Goal: Answer question/provide support

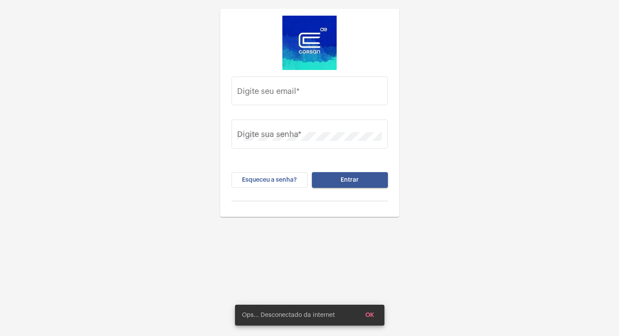
click at [365, 172] on button "Entrar" at bounding box center [350, 180] width 76 height 16
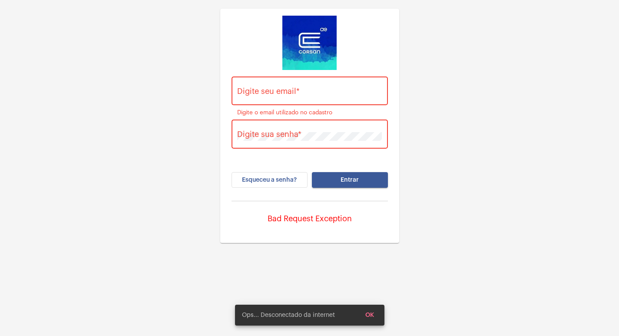
click at [309, 94] on input "Digite seu email *" at bounding box center [309, 93] width 145 height 9
click at [261, 84] on div "Digite seu email *" at bounding box center [309, 89] width 145 height 31
click at [259, 86] on div "Digite seu email *" at bounding box center [309, 89] width 145 height 31
paste input "Vitoria.cruz@operacaocorsan.com.br"
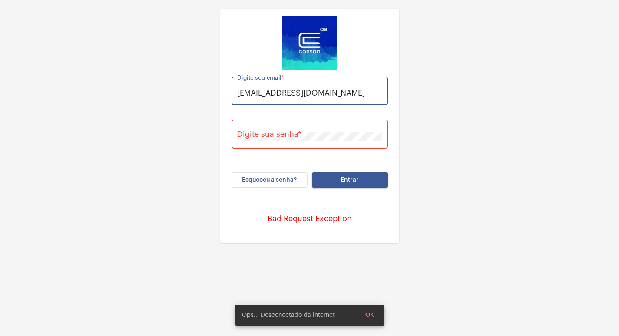
type input "Vitoria.cruz@operacaocorsan.com.br"
click at [273, 142] on div "Digite sua senha *" at bounding box center [309, 133] width 145 height 31
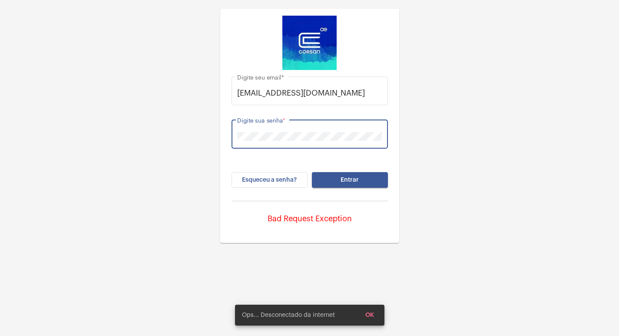
click at [312, 172] on button "Entrar" at bounding box center [350, 180] width 76 height 16
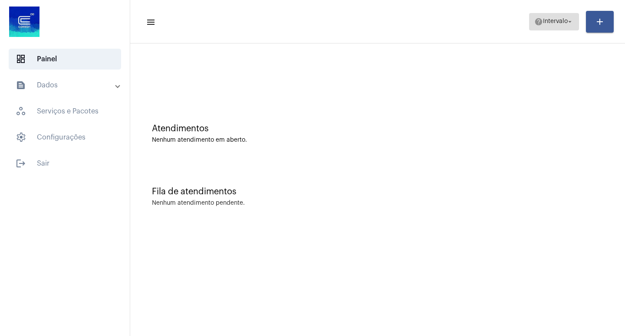
click at [565, 19] on span "Intervalo" at bounding box center [555, 22] width 25 height 6
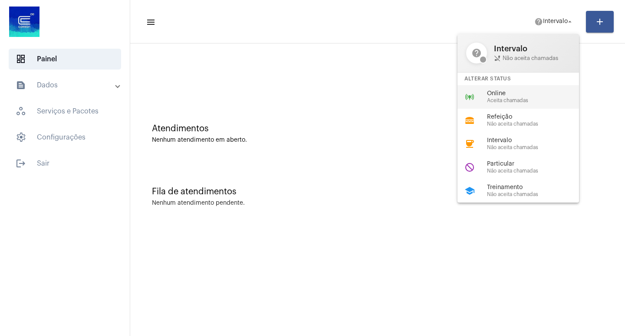
click at [527, 104] on div "online_prediction Online Aceita chamadas" at bounding box center [524, 96] width 135 height 23
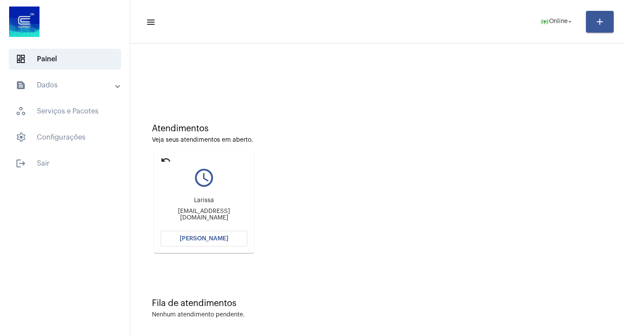
click at [208, 255] on div "Atendimentos Veja seus atendimentos em aberto. undo query_builder Larissa laris…" at bounding box center [378, 185] width 486 height 174
click at [207, 250] on mat-card "undo query_builder Larissa larissasouza7628@gmail.com Abrir Chamada" at bounding box center [204, 202] width 100 height 101
click at [207, 248] on mat-card "undo query_builder Larissa larissasouza7628@gmail.com Abrir Chamada" at bounding box center [204, 202] width 100 height 101
click at [208, 243] on button "[PERSON_NAME]" at bounding box center [204, 238] width 87 height 16
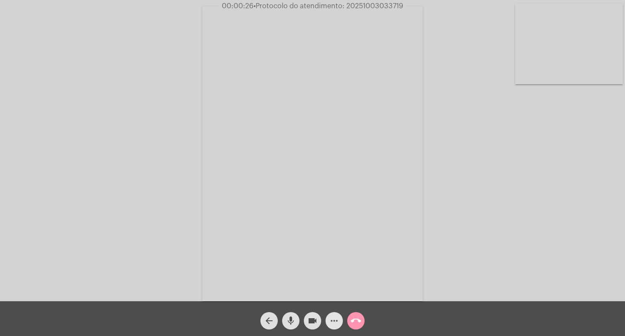
click at [336, 326] on span "more_horiz" at bounding box center [334, 320] width 10 height 17
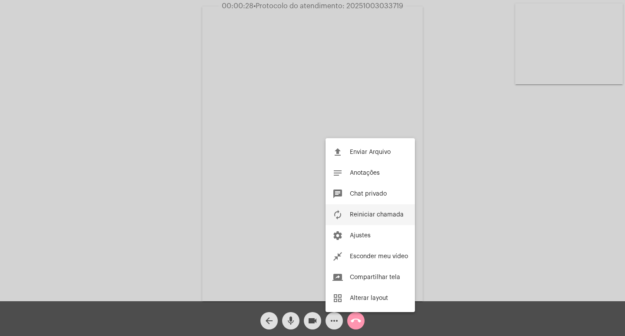
click at [343, 212] on button "autorenew Reiniciar chamada" at bounding box center [370, 214] width 89 height 21
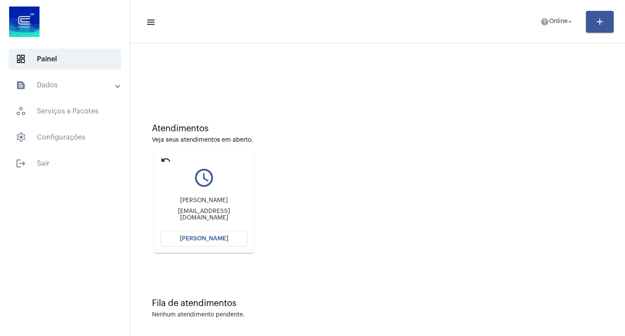
click at [212, 241] on span "[PERSON_NAME]" at bounding box center [204, 238] width 49 height 6
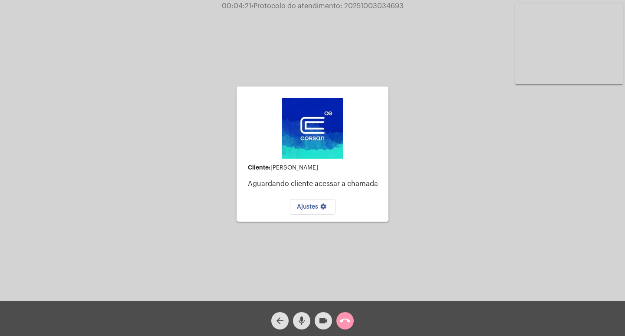
click at [352, 325] on button "call_end" at bounding box center [344, 320] width 17 height 17
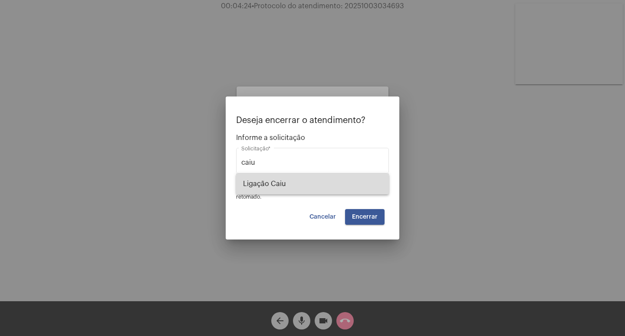
click at [342, 181] on span "Ligação Caiu" at bounding box center [312, 183] width 139 height 21
type input "Ligação Caiu"
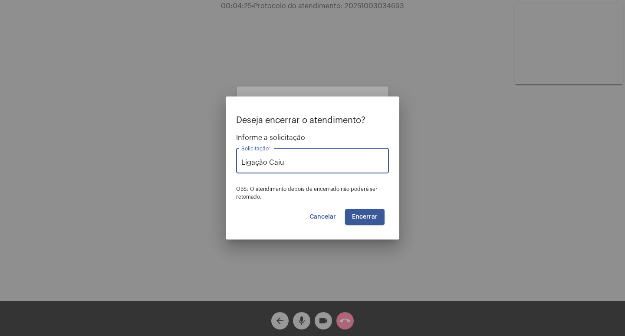
click at [368, 216] on span "Encerrar" at bounding box center [365, 217] width 26 height 6
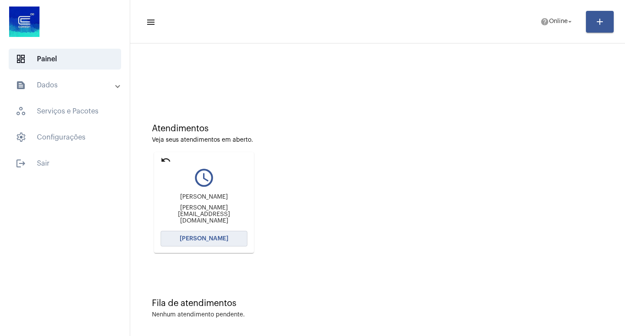
click at [214, 243] on button "[PERSON_NAME]" at bounding box center [204, 238] width 87 height 16
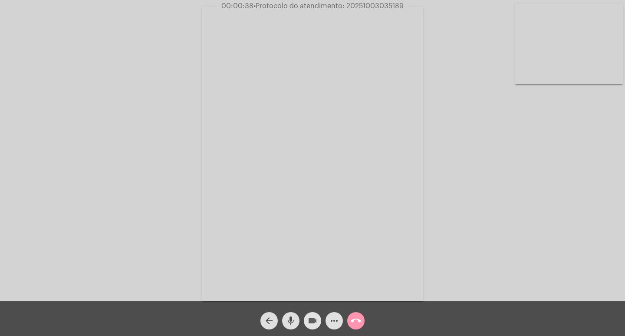
click at [316, 322] on mat-icon "videocam" at bounding box center [312, 320] width 10 height 10
click at [284, 321] on button "mic" at bounding box center [290, 320] width 17 height 17
click at [284, 321] on button "mic_off" at bounding box center [290, 320] width 17 height 17
click at [307, 321] on mat-icon "videocam_off" at bounding box center [312, 320] width 10 height 10
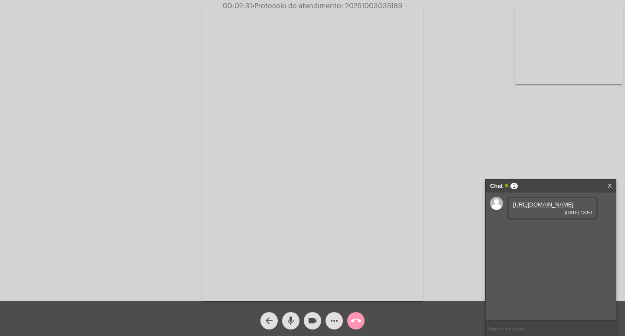
click at [543, 207] on link "https://neft-transfer-bucket.s3.amazonaws.com/temp-f01aa556-0da7-daa0-749d-44b8…" at bounding box center [543, 204] width 60 height 7
click at [533, 232] on link "https://neft-transfer-bucket.s3.amazonaws.com/temp-1d1cadfc-c47c-326f-f613-068e…" at bounding box center [543, 229] width 60 height 7
click at [542, 257] on link "https://neft-transfer-bucket.s3.amazonaws.com/temp-1549e95f-117c-c6c8-5cd1-1e06…" at bounding box center [543, 253] width 60 height 7
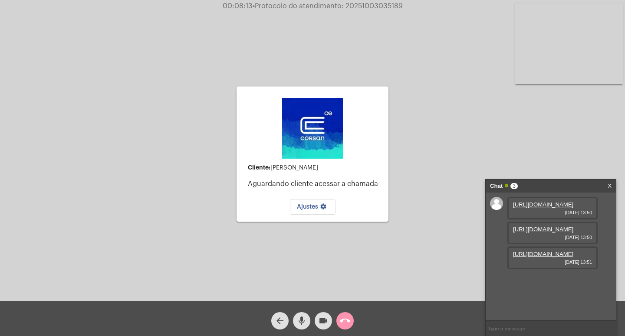
scroll to position [7, 0]
click at [342, 322] on mat-icon "call_end" at bounding box center [345, 320] width 10 height 10
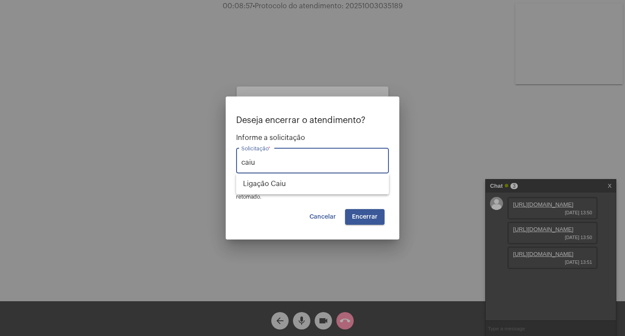
drag, startPoint x: 352, startPoint y: 172, endPoint x: 353, endPoint y: 181, distance: 8.8
click at [352, 175] on div "Deseja encerrar o atendimento? Informe a solicitação caiu Solicitação * OBS: O …" at bounding box center [312, 168] width 625 height 336
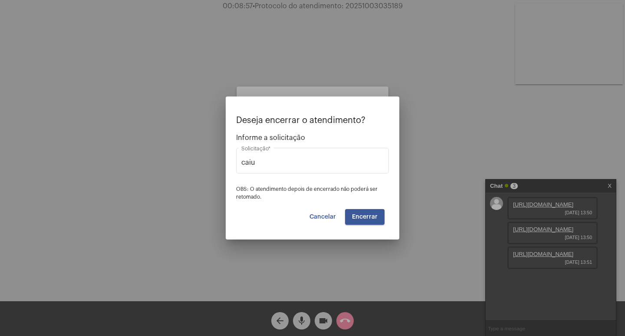
click at [354, 189] on span "OBS: O atendimento depois de encerrado não poderá ser retomado." at bounding box center [307, 192] width 142 height 13
click at [338, 171] on div "caiu Solicitação *" at bounding box center [312, 159] width 142 height 27
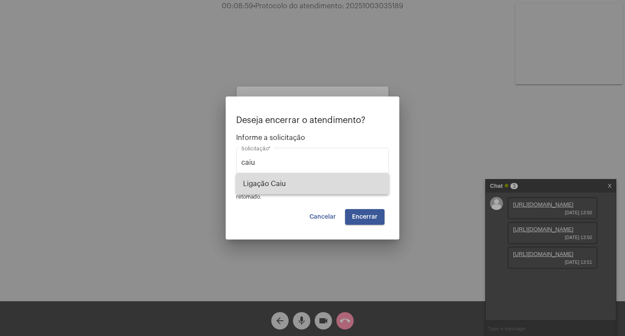
click at [339, 182] on span "Ligação Caiu" at bounding box center [312, 183] width 139 height 21
type input "Ligação Caiu"
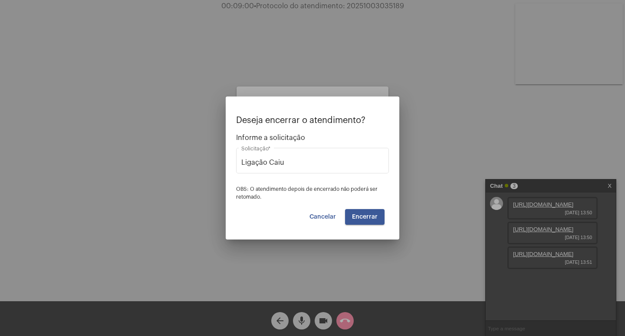
drag, startPoint x: 386, startPoint y: 213, endPoint x: 371, endPoint y: 215, distance: 15.8
click at [376, 216] on div "Deseja encerrar o atendimento? Informe a solicitação Ligação Caiu Solicitação *…" at bounding box center [312, 169] width 153 height 109
click at [371, 215] on span "Encerrar" at bounding box center [365, 217] width 26 height 6
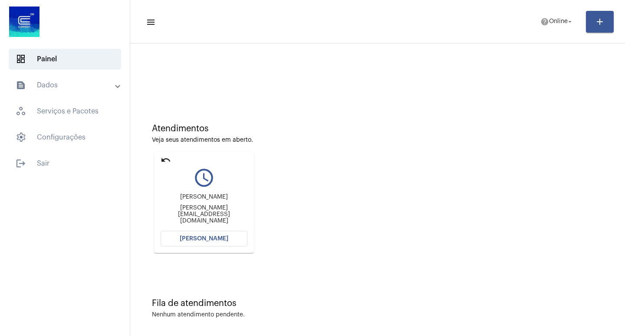
click at [214, 234] on button "[PERSON_NAME]" at bounding box center [204, 238] width 87 height 16
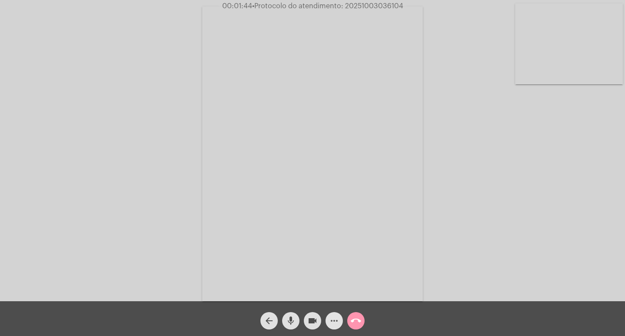
click at [335, 324] on mat-icon "more_horiz" at bounding box center [334, 320] width 10 height 10
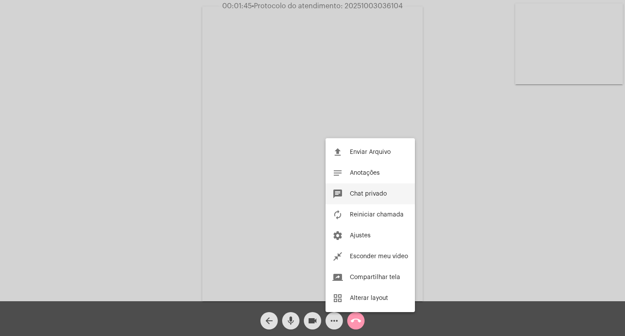
click at [346, 189] on button "chat Chat privado" at bounding box center [370, 193] width 89 height 21
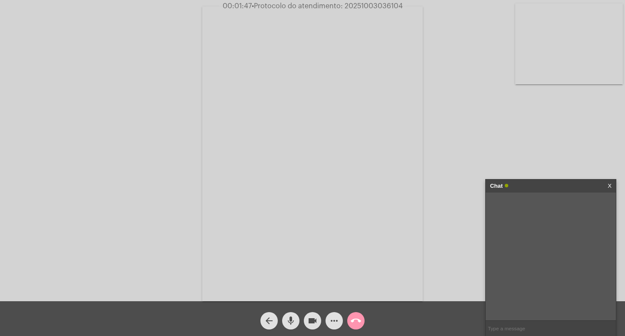
click at [326, 312] on button "more_horiz" at bounding box center [334, 320] width 17 height 17
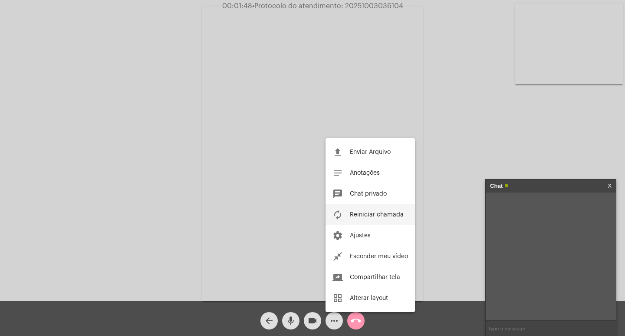
click at [326, 204] on button "autorenew Reiniciar chamada" at bounding box center [370, 214] width 89 height 21
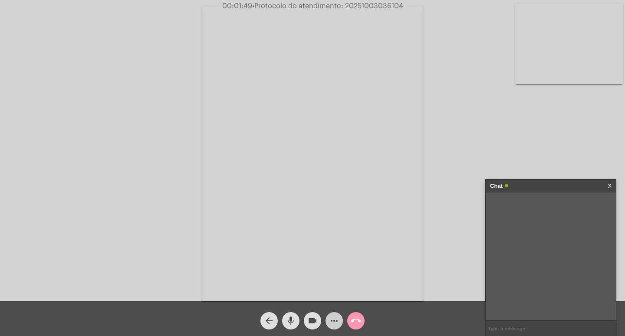
click at [326, 312] on button "more_horiz" at bounding box center [334, 320] width 17 height 17
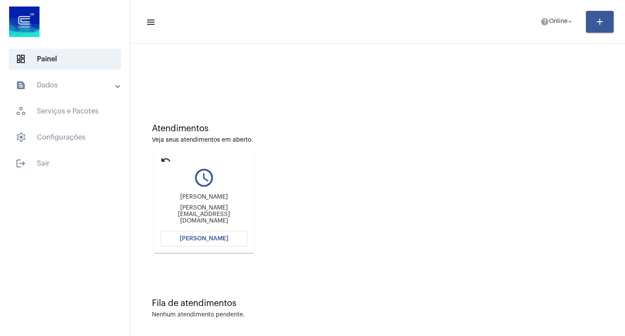
click at [214, 235] on button "[PERSON_NAME]" at bounding box center [204, 238] width 87 height 16
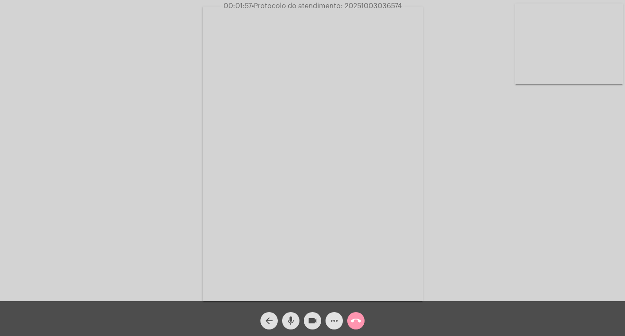
click at [332, 313] on span "more_horiz" at bounding box center [334, 320] width 10 height 17
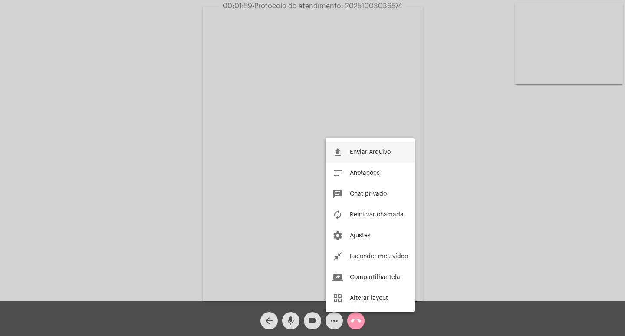
click at [358, 152] on span "Enviar Arquivo" at bounding box center [370, 152] width 41 height 6
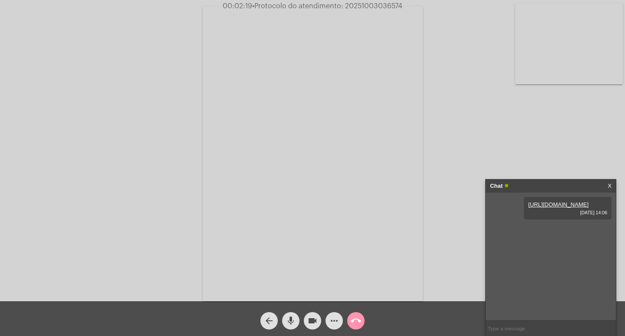
click at [370, 5] on span "• Protocolo do atendimento: 20251003036574" at bounding box center [327, 6] width 150 height 7
copy span "20251003036574"
click at [544, 326] on input "text" at bounding box center [551, 327] width 130 height 15
paste input "20251003036574"
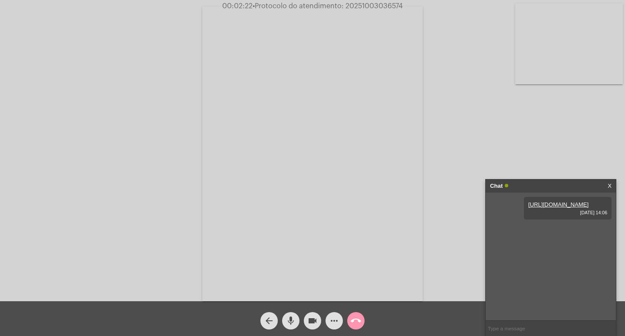
type input "20251003036574"
click at [538, 181] on div "Chat" at bounding box center [541, 185] width 103 height 13
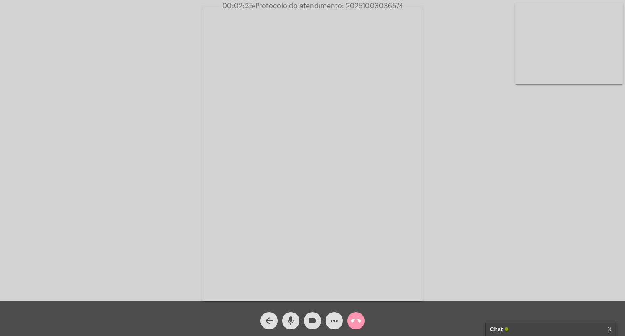
click at [314, 322] on mat-icon "videocam" at bounding box center [312, 320] width 10 height 10
click at [293, 319] on mat-icon "mic" at bounding box center [291, 320] width 10 height 10
click at [350, 322] on button "call_end" at bounding box center [355, 320] width 17 height 17
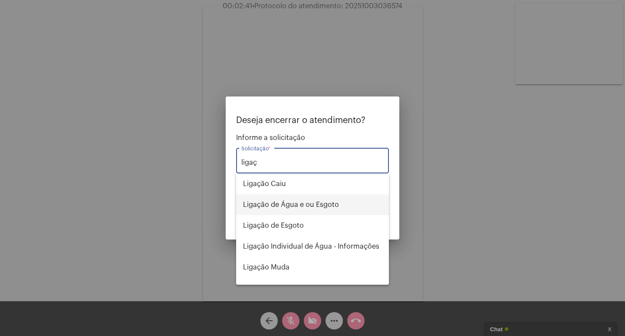
click at [323, 211] on span "Ligação de Água e ou Esgoto" at bounding box center [312, 204] width 139 height 21
type input "Ligação de Água e ou Esgoto"
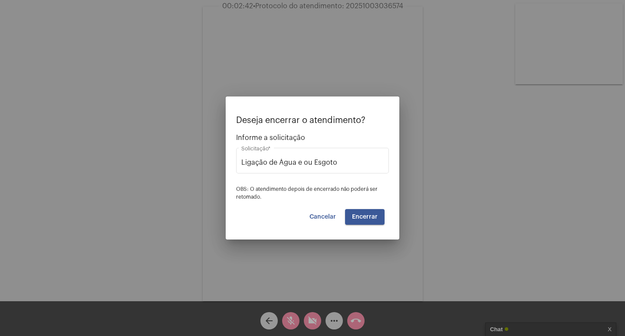
click at [365, 204] on div "Deseja encerrar o atendimento? Informe a solicitação Ligação de Água e ou Esgot…" at bounding box center [312, 169] width 153 height 109
click at [365, 214] on span "Encerrar" at bounding box center [365, 217] width 26 height 6
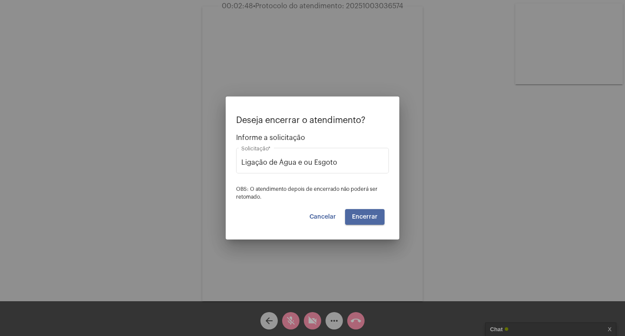
click at [365, 214] on video at bounding box center [312, 154] width 220 height 294
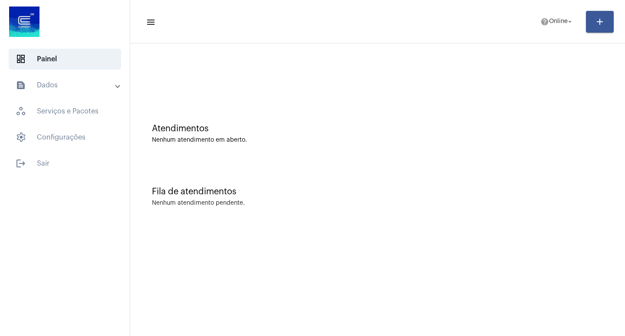
click at [106, 79] on mat-expansion-panel-header "text_snippet_outlined Dados" at bounding box center [67, 85] width 125 height 21
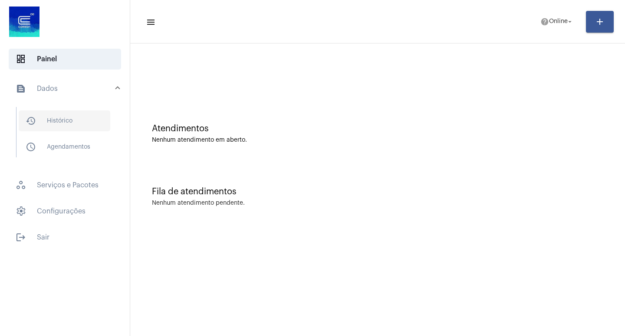
click at [99, 117] on span "history_outlined Histórico" at bounding box center [65, 120] width 92 height 21
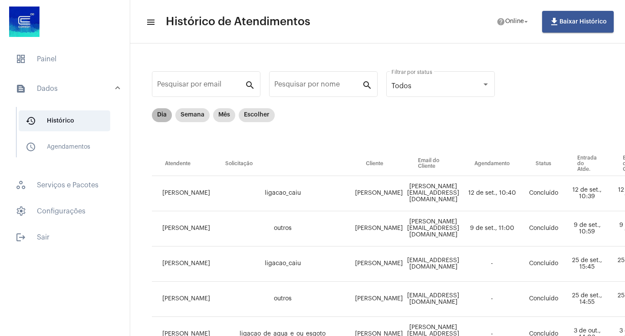
click at [162, 111] on mat-chip "Dia" at bounding box center [162, 115] width 20 height 14
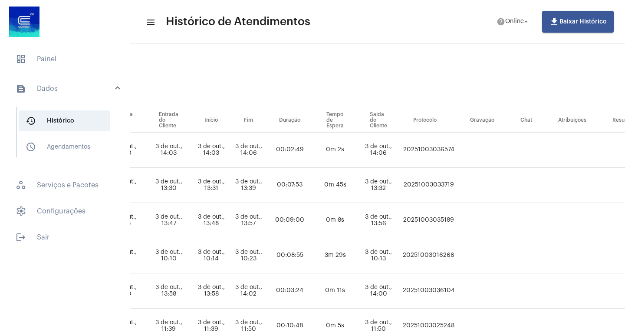
scroll to position [43, 485]
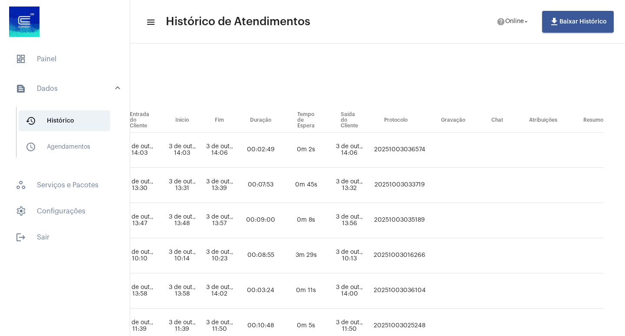
click at [388, 154] on td "20251003036574" at bounding box center [399, 149] width 57 height 35
copy td "20251003036574"
click at [84, 53] on span "dashboard Painel" at bounding box center [65, 59] width 112 height 21
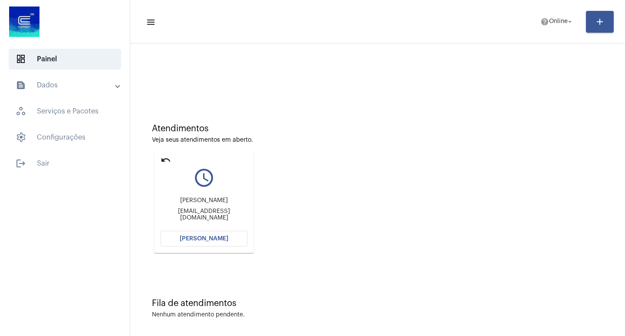
click at [220, 246] on mat-card "undo query_builder Natalia Natalia_almeida25@hotmail.com Abrir Chamada" at bounding box center [204, 202] width 100 height 101
click at [222, 231] on button "[PERSON_NAME]" at bounding box center [204, 238] width 87 height 16
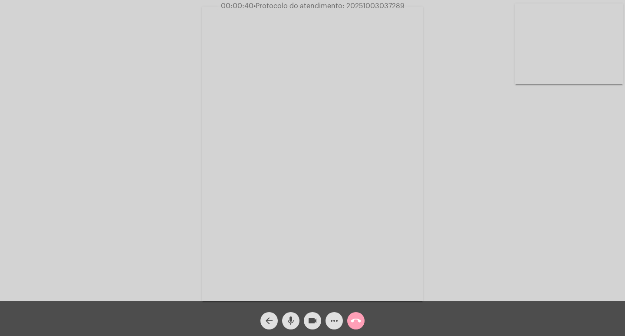
click at [359, 322] on mat-icon "call_end" at bounding box center [356, 320] width 10 height 10
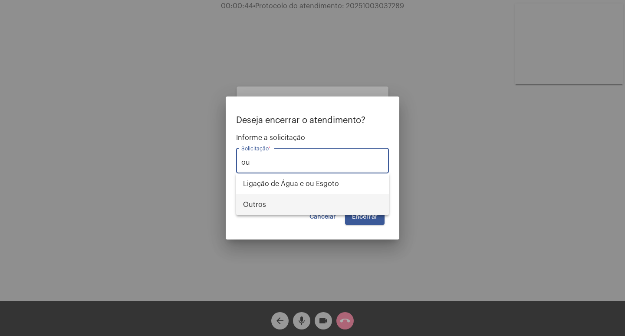
click at [349, 201] on span "Outros" at bounding box center [312, 204] width 139 height 21
type input "Outros"
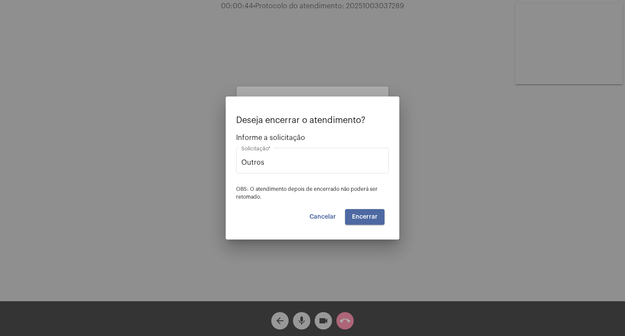
click at [363, 215] on span "Encerrar" at bounding box center [365, 217] width 26 height 6
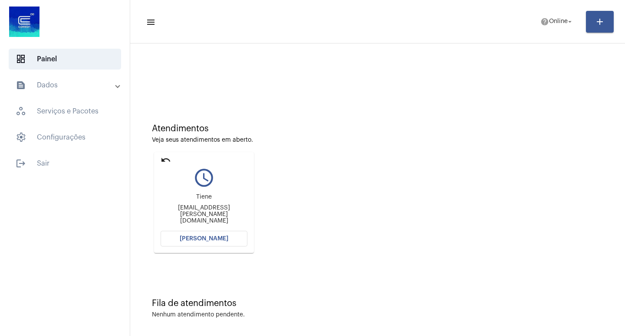
click at [198, 234] on button "[PERSON_NAME]" at bounding box center [204, 238] width 87 height 16
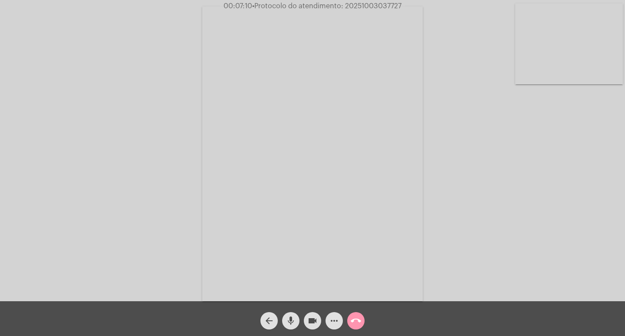
click at [334, 316] on mat-icon "more_horiz" at bounding box center [334, 320] width 10 height 10
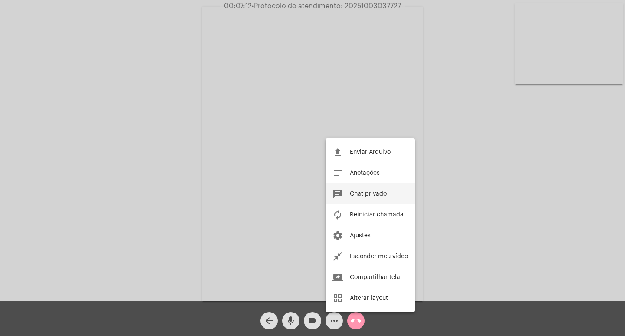
click at [360, 197] on button "chat Chat privado" at bounding box center [370, 193] width 89 height 21
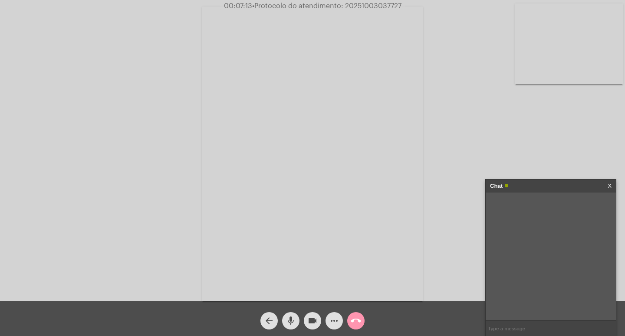
click at [367, 2] on span "00:07:13 • Protocolo do atendimento: 20251003037727" at bounding box center [312, 6] width 184 height 9
click at [367, 2] on span "00:07:14 • Protocolo do atendimento: 20251003037727" at bounding box center [312, 6] width 184 height 9
copy span "20251003037727"
click at [504, 323] on input "text" at bounding box center [551, 327] width 130 height 15
paste input "20251003037727"
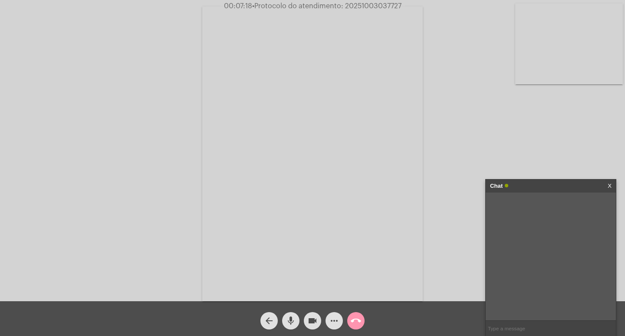
type input "20251003037727"
click at [551, 331] on input "20251003037727" at bounding box center [551, 327] width 130 height 15
click at [543, 181] on div "Chat" at bounding box center [541, 185] width 103 height 13
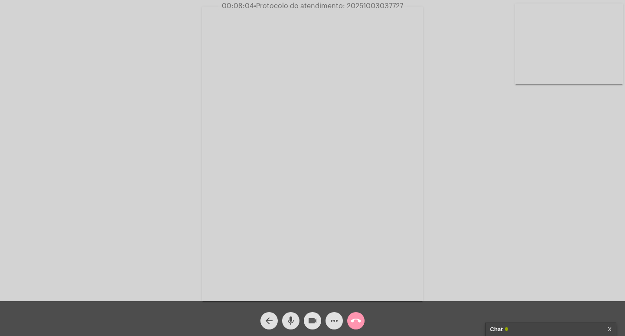
click at [315, 320] on mat-icon "videocam" at bounding box center [312, 320] width 10 height 10
drag, startPoint x: 285, startPoint y: 319, endPoint x: 328, endPoint y: 320, distance: 43.0
click at [287, 319] on button "mic" at bounding box center [290, 320] width 17 height 17
click at [356, 321] on mat-icon "call_end" at bounding box center [356, 320] width 10 height 10
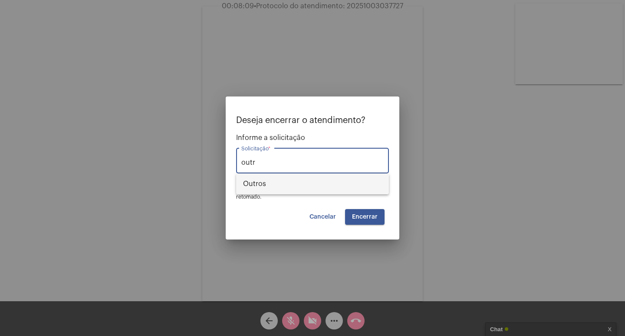
click at [339, 192] on span "Outros" at bounding box center [312, 183] width 139 height 21
type input "Outros"
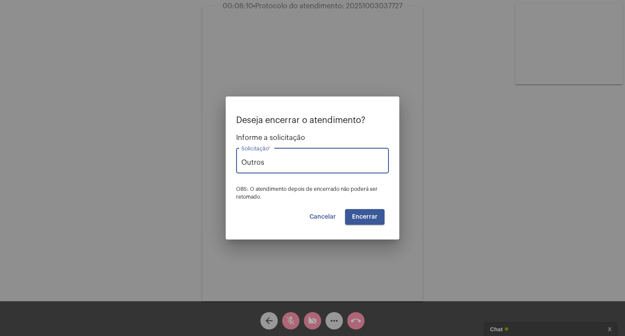
drag, startPoint x: 350, startPoint y: 206, endPoint x: 356, endPoint y: 217, distance: 12.8
click at [352, 209] on div "Deseja encerrar o atendimento? Informe a solicitação Outros Solicitação * OBS: …" at bounding box center [312, 169] width 153 height 109
click at [356, 217] on span "Encerrar" at bounding box center [365, 217] width 26 height 6
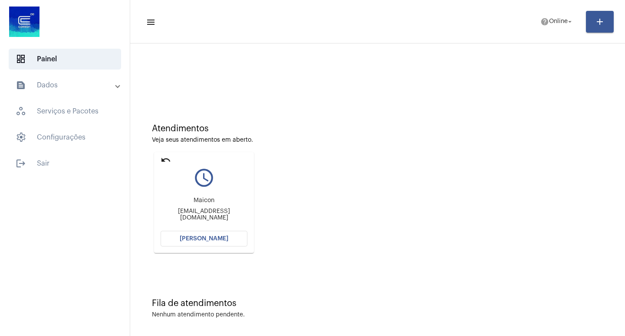
click at [216, 233] on button "[PERSON_NAME]" at bounding box center [204, 238] width 87 height 16
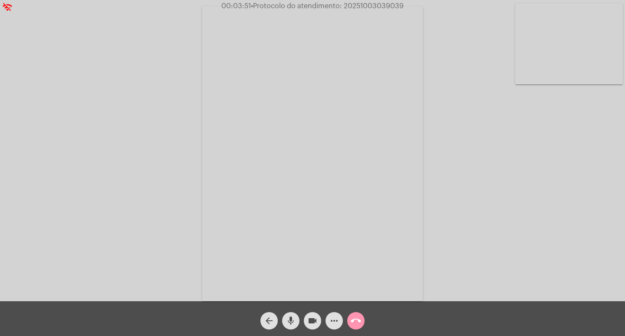
click at [336, 322] on mat-icon "more_horiz" at bounding box center [334, 320] width 10 height 10
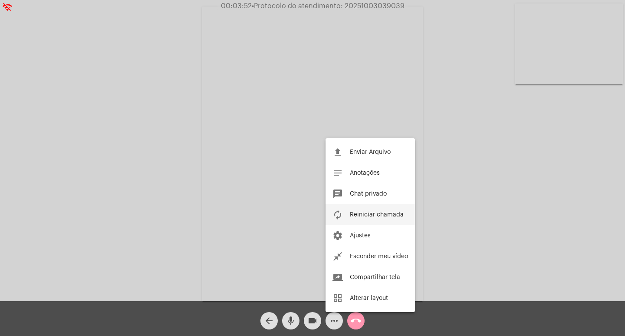
click at [351, 214] on span "Reiniciar chamada" at bounding box center [377, 214] width 54 height 6
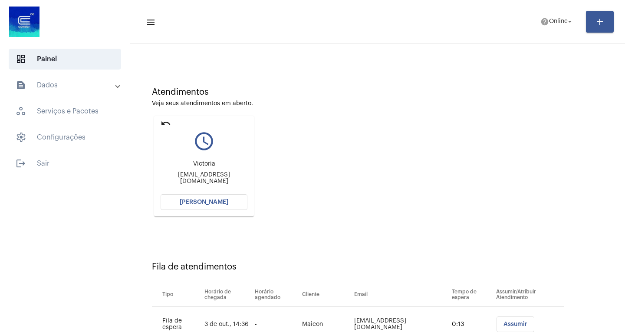
scroll to position [101, 0]
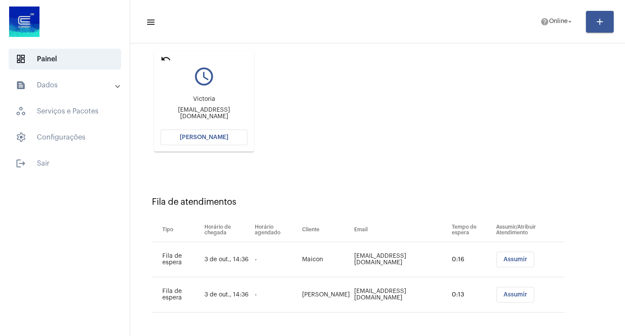
click at [506, 263] on button "Assumir" at bounding box center [516, 259] width 38 height 16
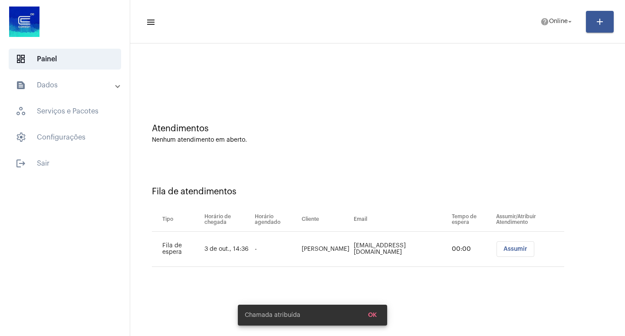
scroll to position [0, 0]
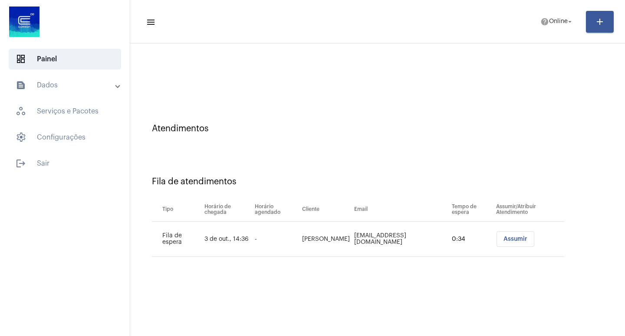
click at [489, 239] on td "0:34" at bounding box center [472, 238] width 44 height 35
click at [497, 236] on button "Assumir" at bounding box center [516, 239] width 38 height 16
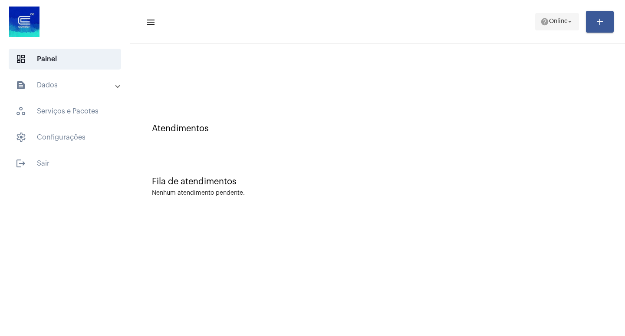
click at [543, 21] on mat-icon "help" at bounding box center [544, 21] width 9 height 9
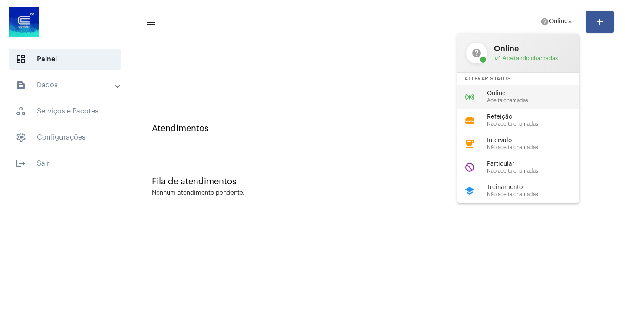
click at [541, 99] on span "Aceita chamadas" at bounding box center [536, 101] width 99 height 6
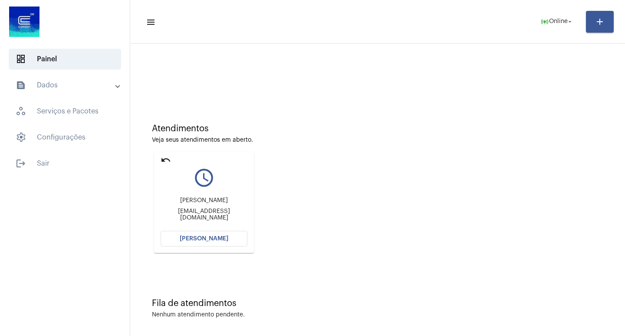
click at [163, 160] on mat-icon "undo" at bounding box center [166, 160] width 10 height 10
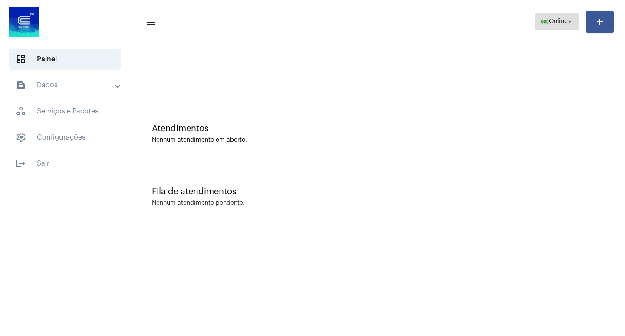
click at [542, 23] on mat-icon "online_prediction" at bounding box center [544, 21] width 9 height 9
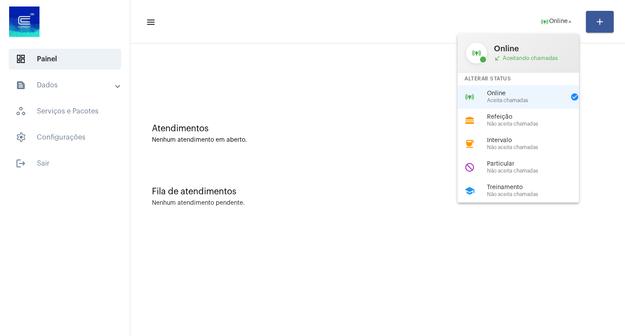
click at [518, 179] on div "school Treinamento Não aceita chamadas" at bounding box center [524, 190] width 135 height 23
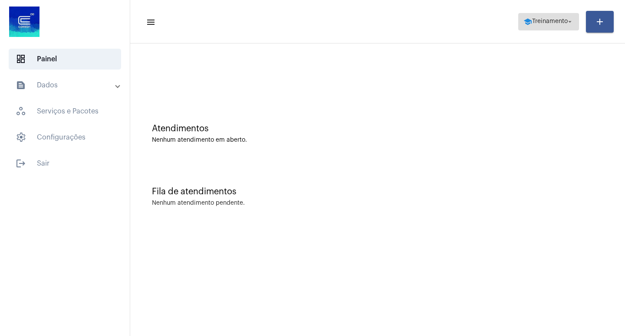
click at [523, 21] on mat-icon "school" at bounding box center [527, 21] width 9 height 9
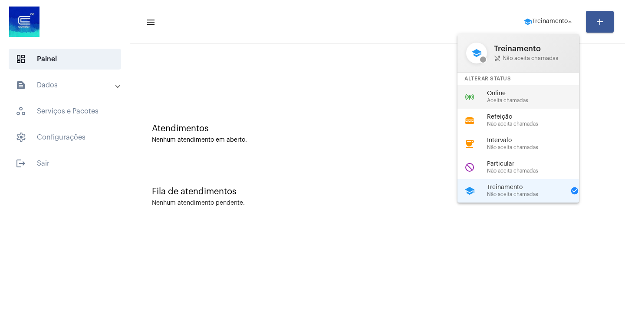
click at [528, 88] on div "online_prediction Online Aceita chamadas" at bounding box center [524, 96] width 135 height 23
